Goal: Book appointment/travel/reservation

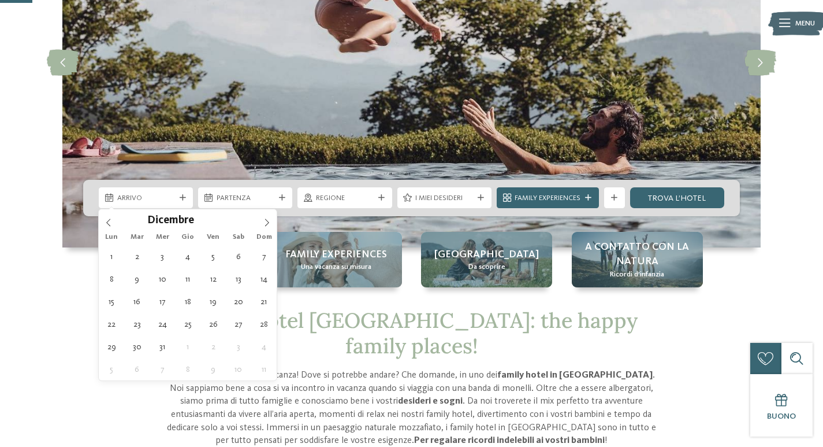
type div "[DATE]"
type input "****"
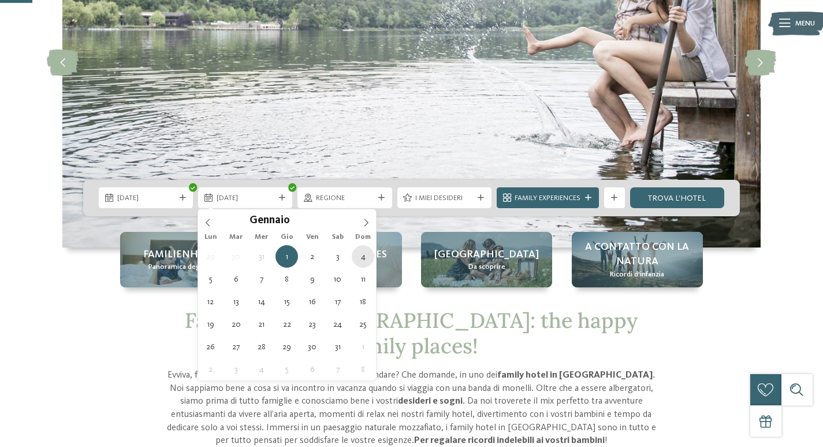
type div "[DATE]"
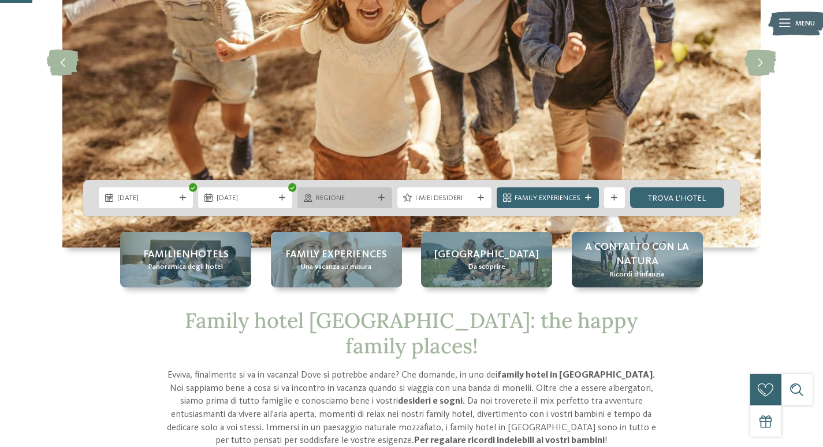
click at [382, 196] on icon at bounding box center [381, 198] width 6 height 6
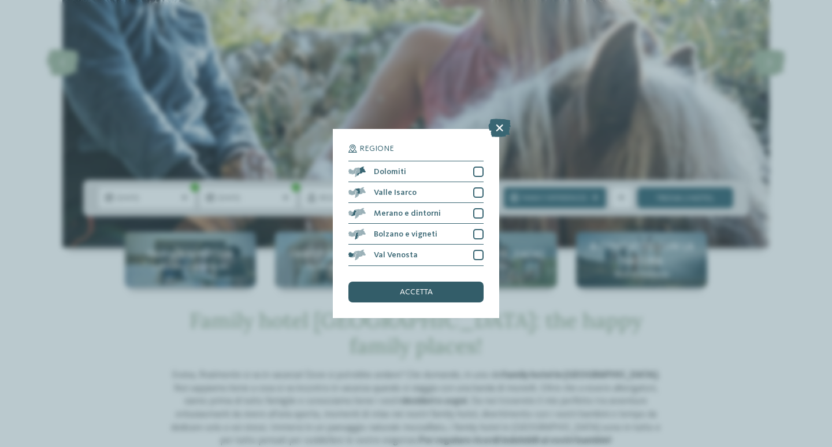
click at [389, 291] on div "accetta" at bounding box center [415, 291] width 135 height 21
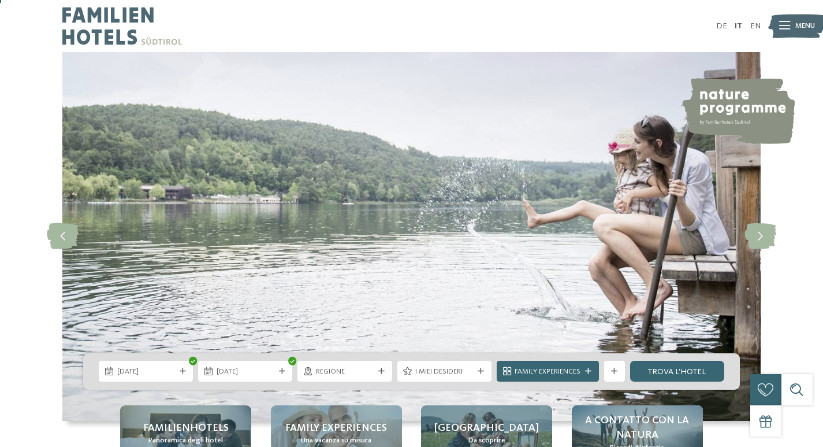
scroll to position [231, 0]
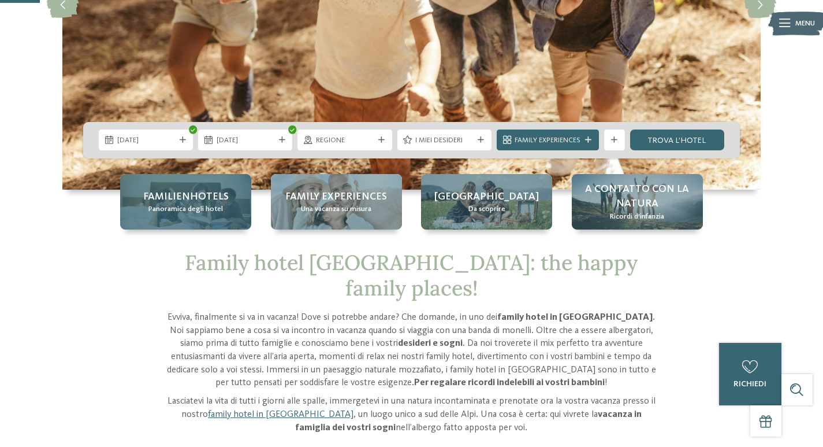
click at [233, 204] on div "Familienhotels Panoramica degli hotel" at bounding box center [185, 201] width 131 height 55
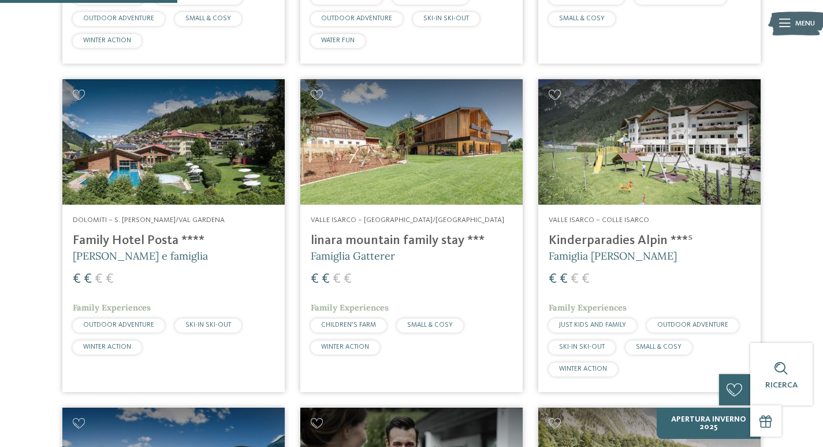
scroll to position [1155, 0]
